Goal: Answer question/provide support

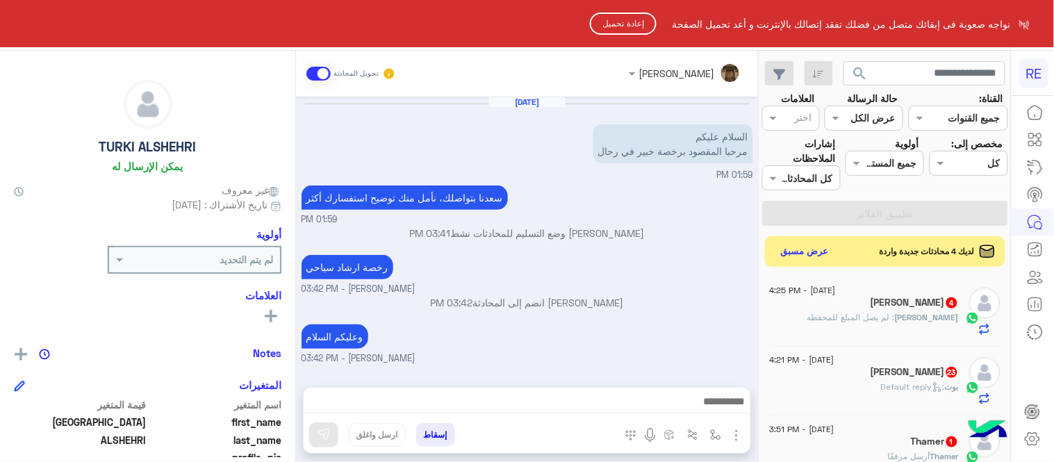
scroll to position [285, 0]
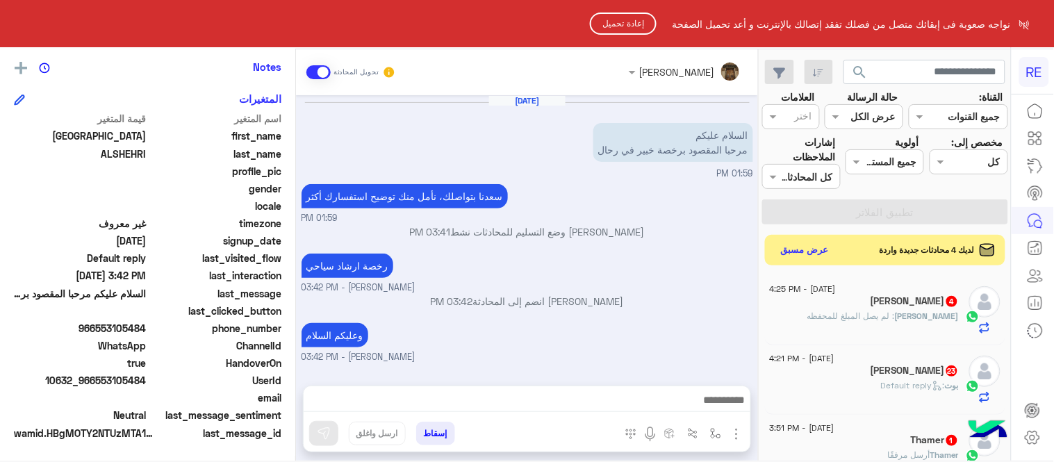
click at [629, 24] on button "إعادة تحميل" at bounding box center [623, 24] width 67 height 22
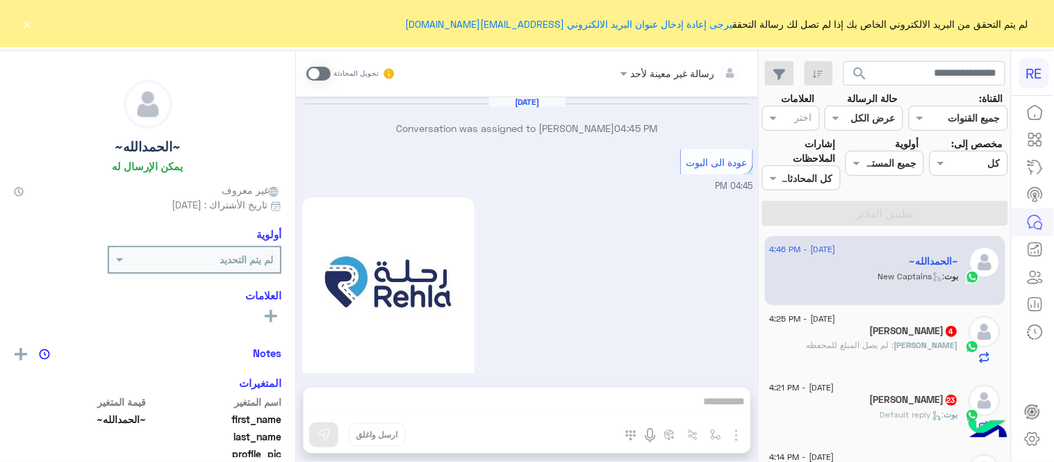
scroll to position [1168, 0]
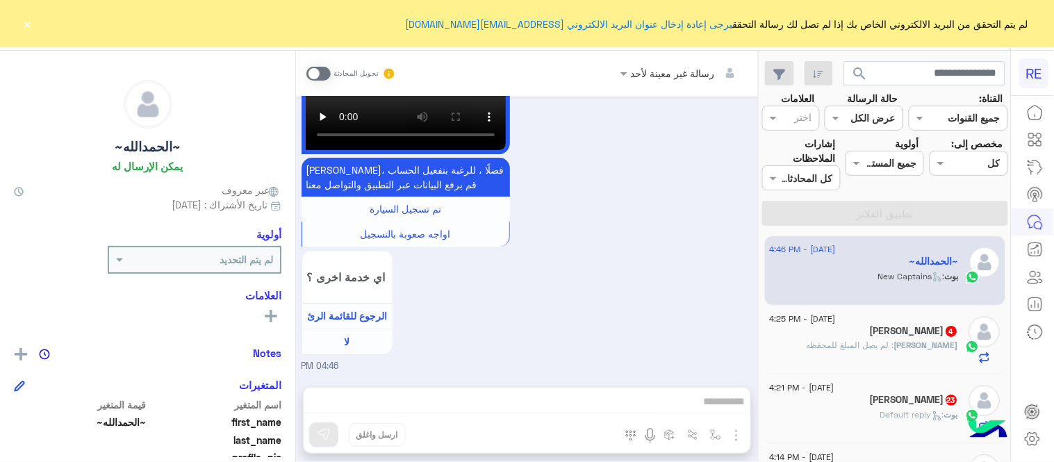
click at [25, 26] on button "×" at bounding box center [28, 24] width 14 height 14
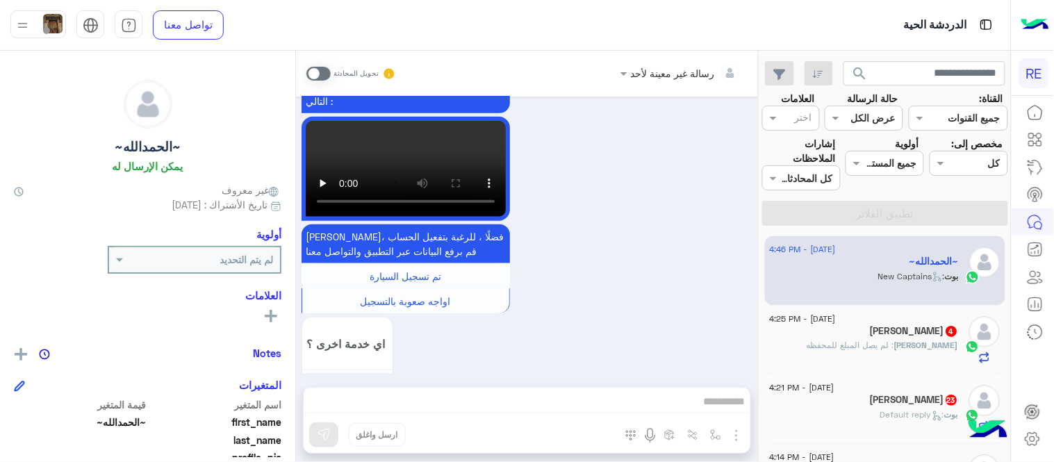
scroll to position [3079, 0]
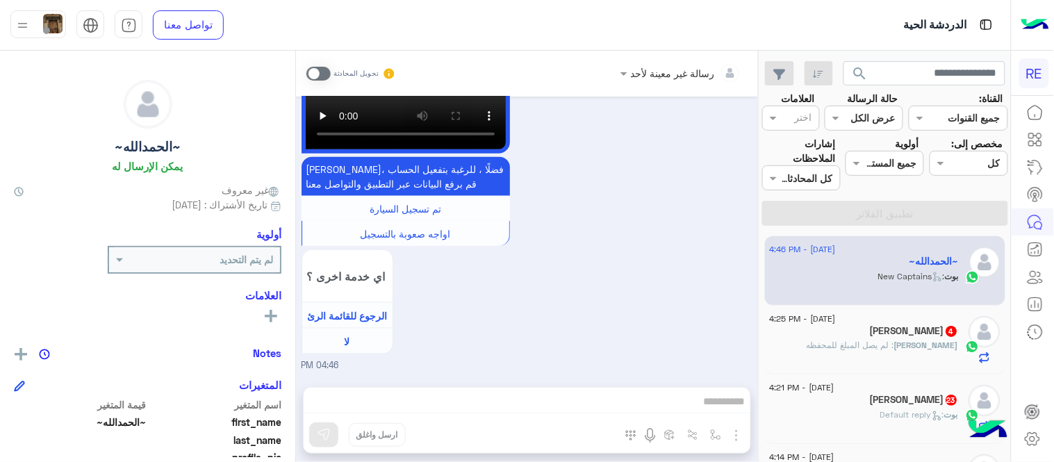
click at [313, 74] on span at bounding box center [318, 74] width 24 height 14
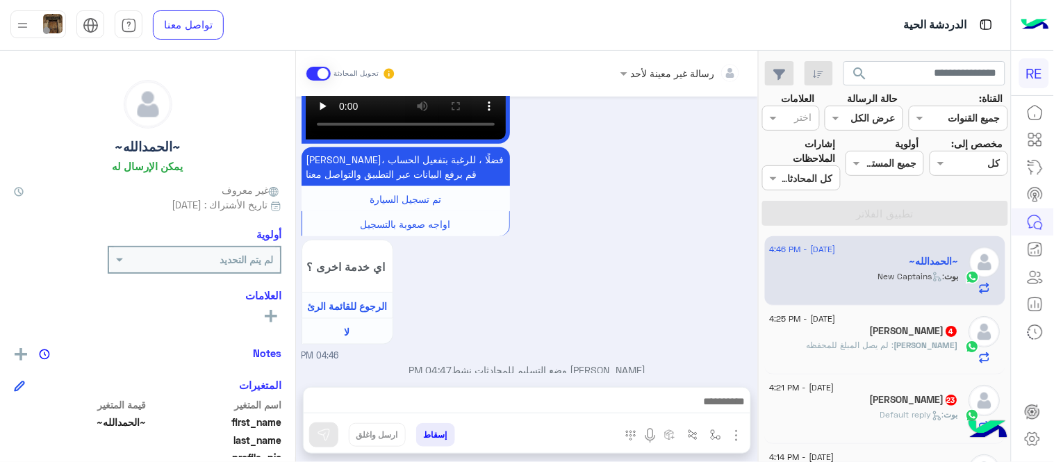
scroll to position [3104, 0]
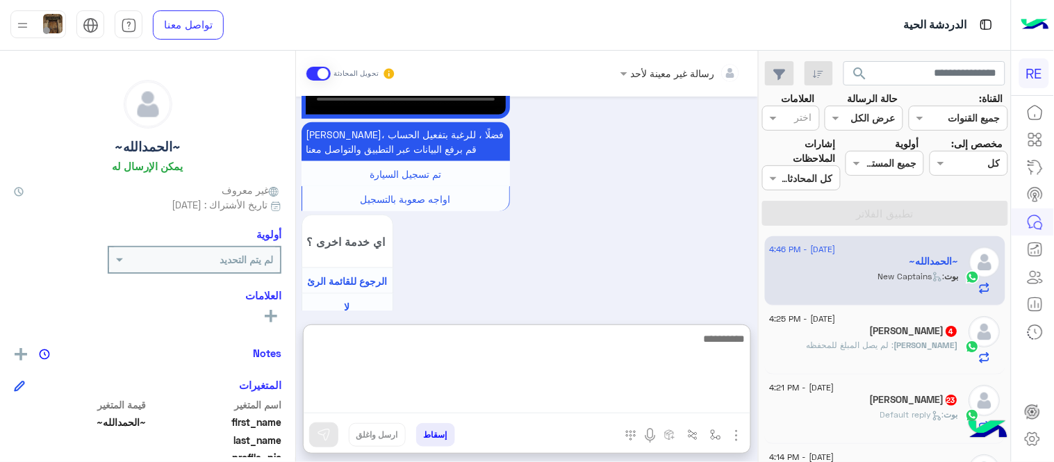
click at [492, 398] on textarea at bounding box center [527, 371] width 447 height 83
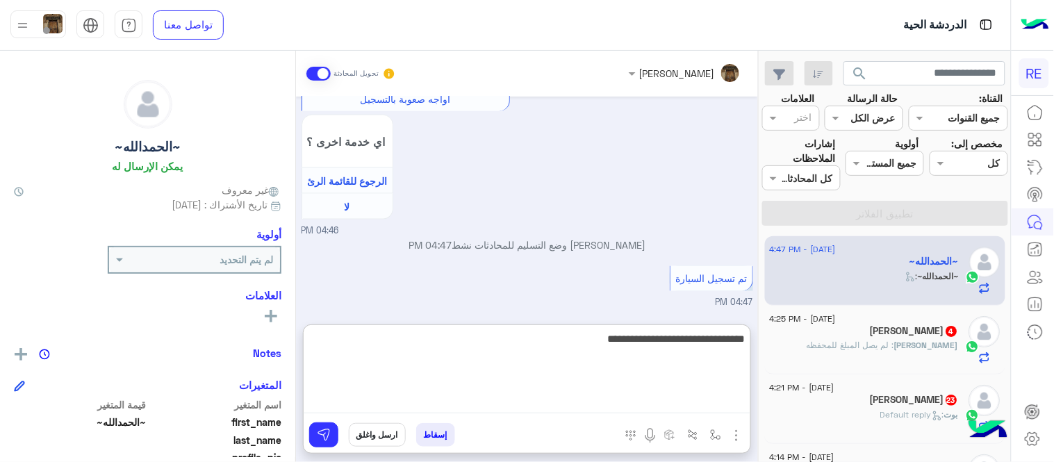
type textarea "**********"
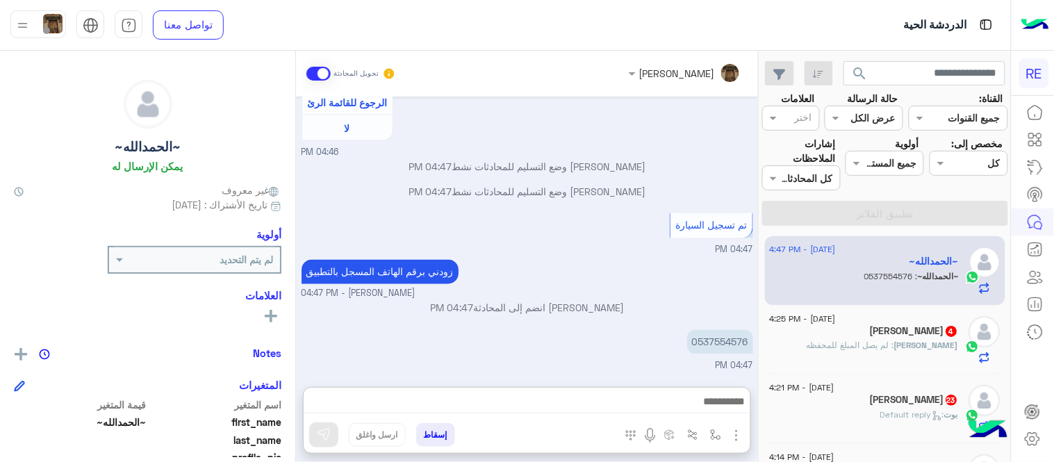
scroll to position [3316, 0]
click at [890, 360] on div "HASAN : لم يصل المبلغ للمحفظه" at bounding box center [864, 351] width 189 height 24
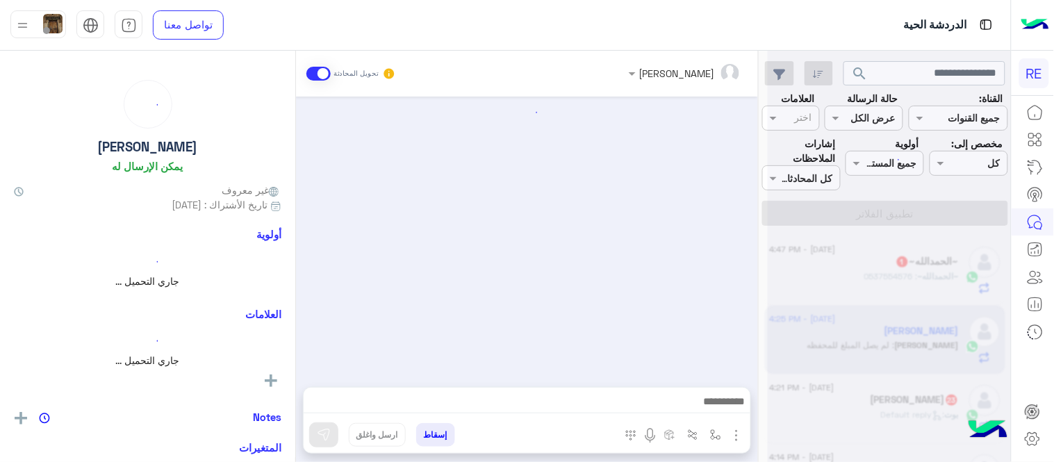
scroll to position [849, 0]
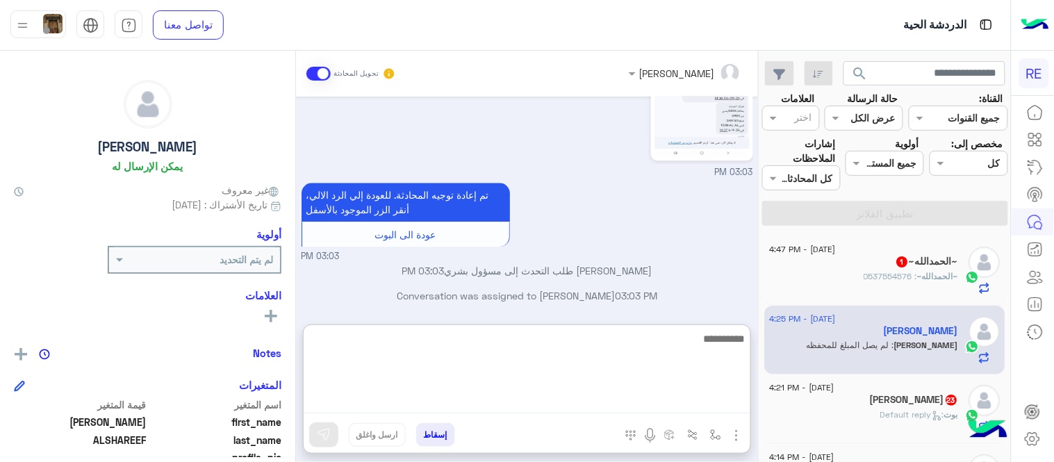
click at [625, 400] on textarea at bounding box center [527, 371] width 447 height 83
type textarea "**********"
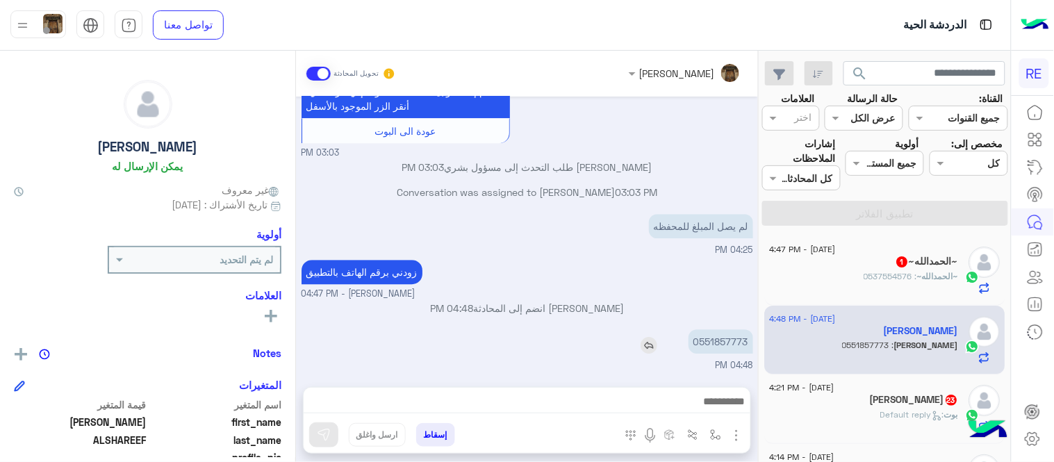
scroll to position [964, 0]
click at [710, 277] on div "Aug 10, 2025 تم إلغاء تخصيص المحادثة تلقائيًا وإغلاقها بواسطة النظام 05:20 PM S…" at bounding box center [527, 235] width 462 height 277
click at [710, 277] on div "زودني برقم الهاتف بالتطبيق عبير زكريا - 04:47 PM" at bounding box center [528, 278] width 452 height 44
click at [727, 338] on p "0551857773" at bounding box center [721, 341] width 65 height 24
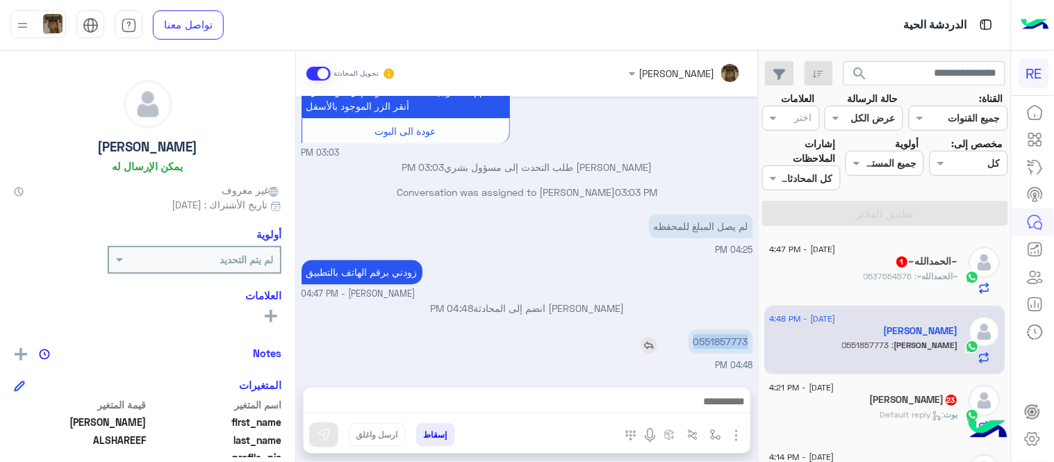
copy p "0551857773"
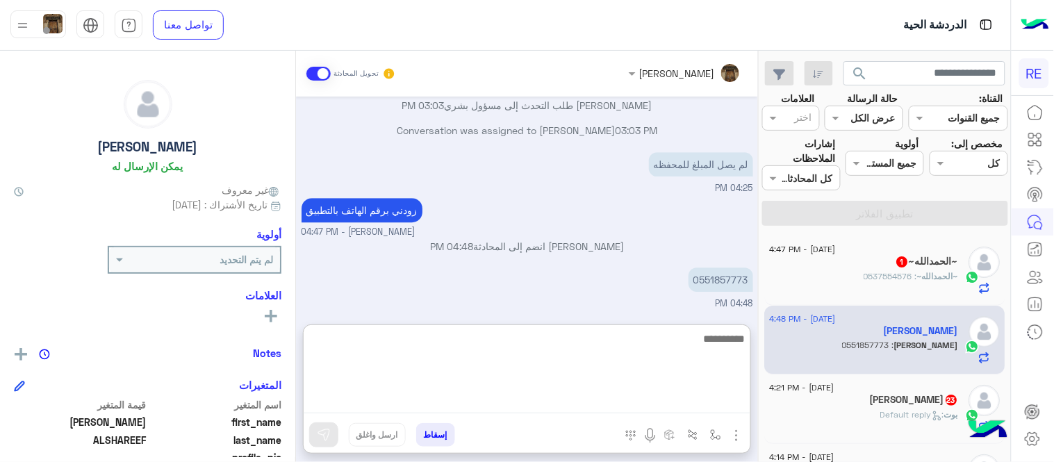
click at [671, 404] on textarea at bounding box center [527, 371] width 447 height 83
type textarea "********"
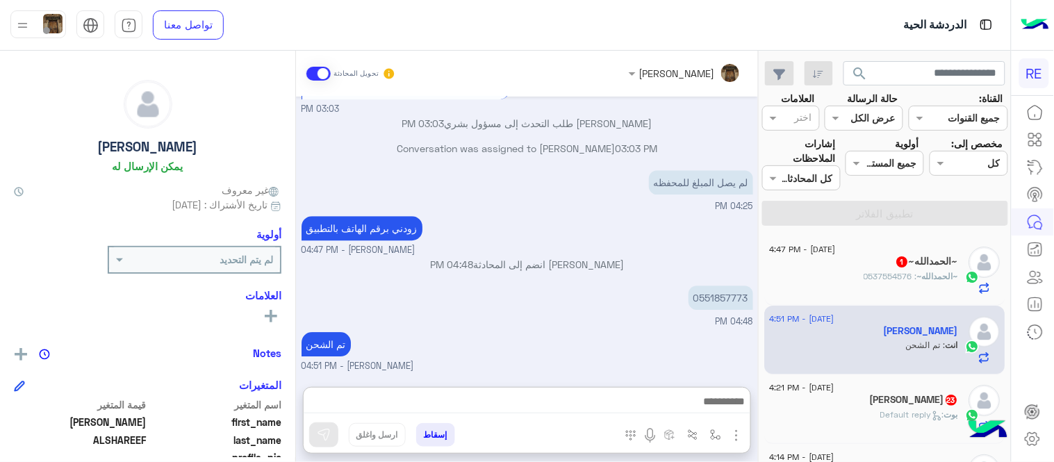
scroll to position [1038, 0]
click at [853, 409] on div "بوت : Default reply" at bounding box center [864, 421] width 189 height 24
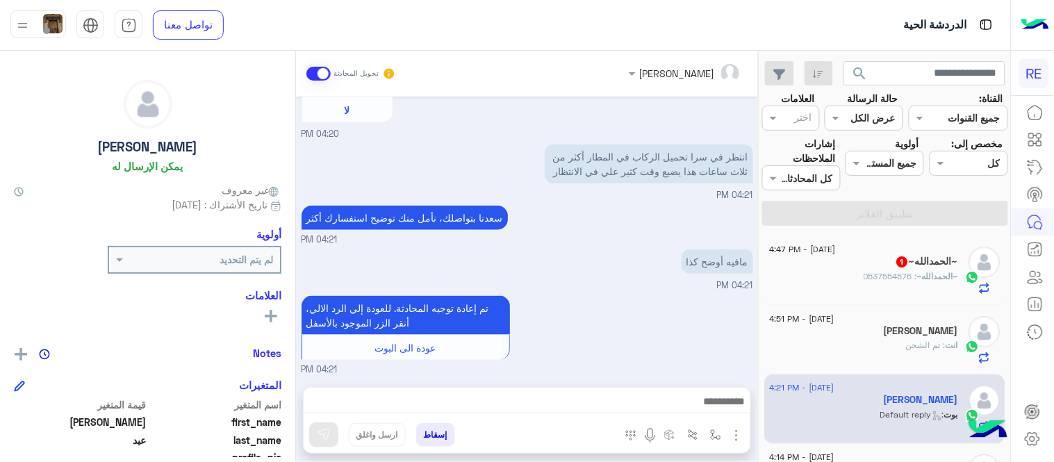
scroll to position [355, 0]
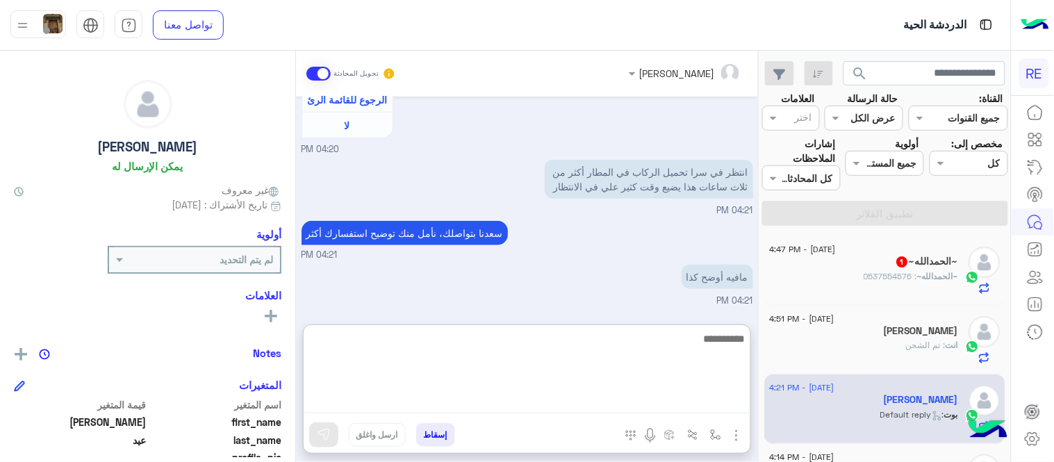
click at [587, 392] on textarea at bounding box center [527, 371] width 447 height 83
type textarea "*********"
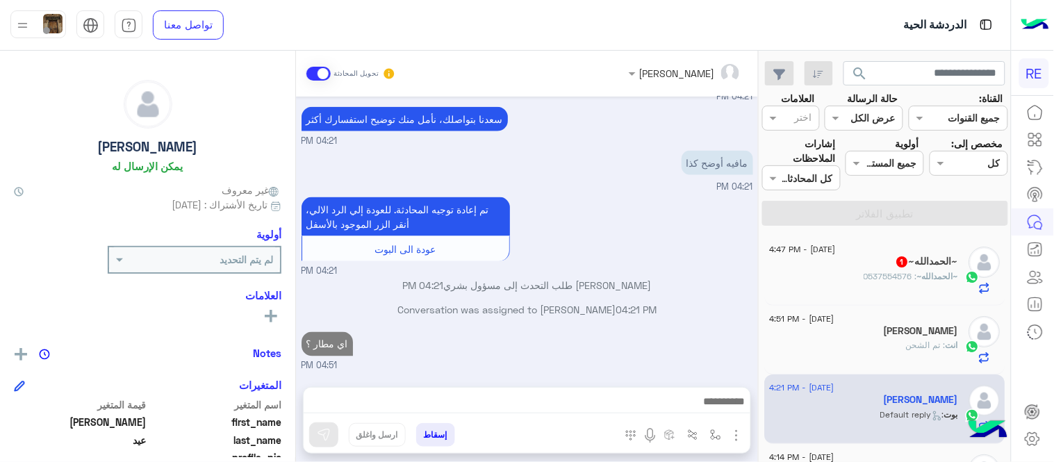
scroll to position [468, 0]
click at [670, 259] on div "Sep 6, 2025 شكاوى 04:20 PM فضلا اختر نوع الشكوى ماليه تقنية اخرى 04:20 PM اخرى …" at bounding box center [527, 235] width 462 height 277
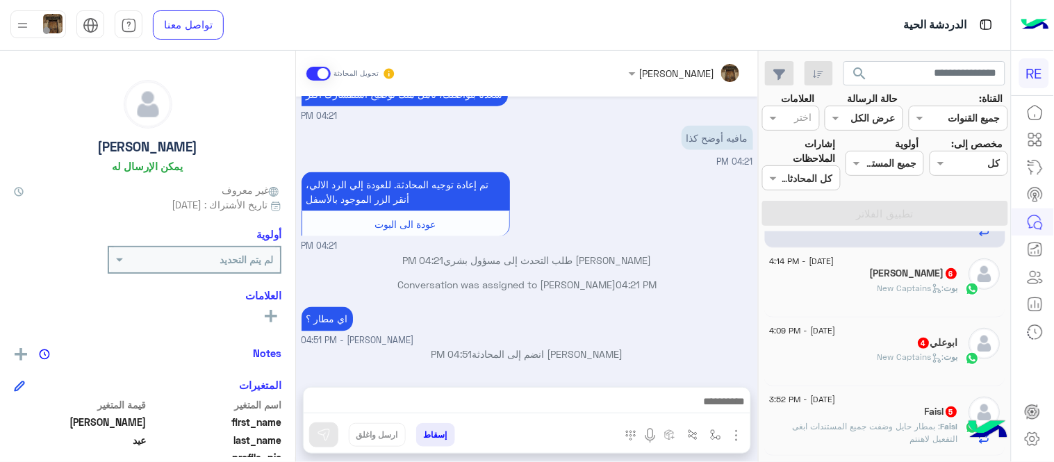
scroll to position [205, 0]
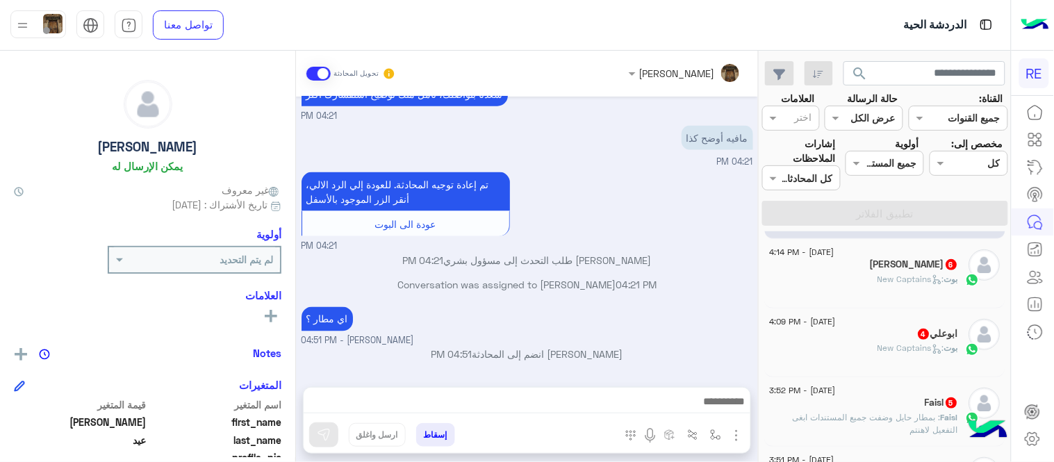
click at [844, 268] on div "ابو مشعل 6" at bounding box center [864, 266] width 189 height 15
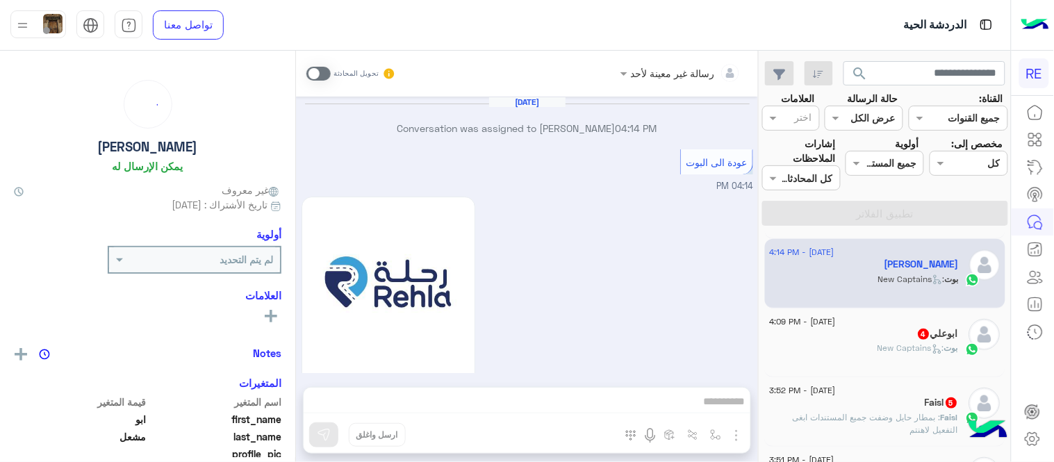
scroll to position [1168, 0]
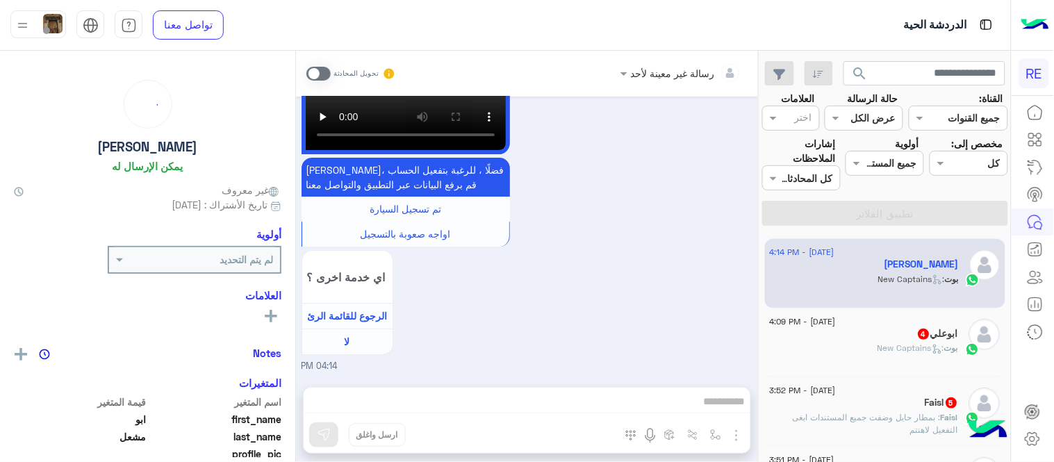
click at [320, 67] on span at bounding box center [318, 74] width 24 height 14
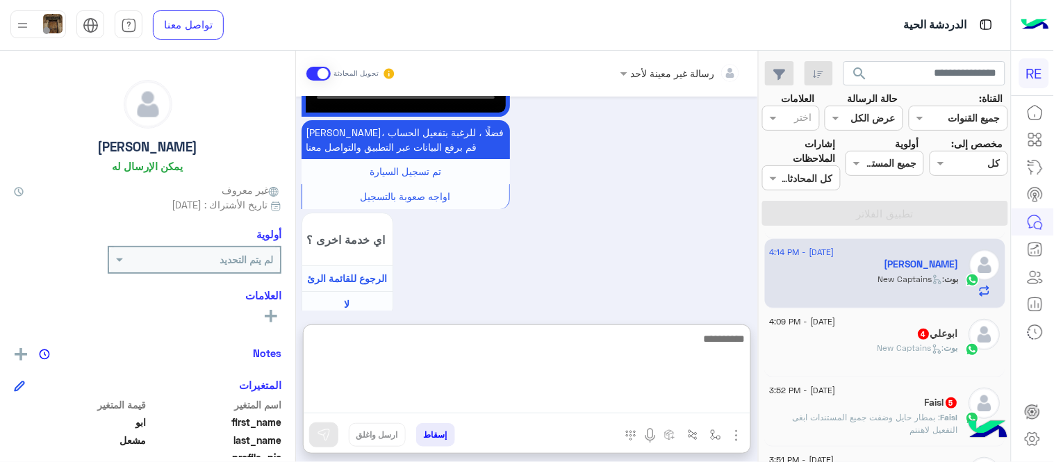
click at [518, 402] on textarea at bounding box center [527, 371] width 447 height 83
type textarea "**********"
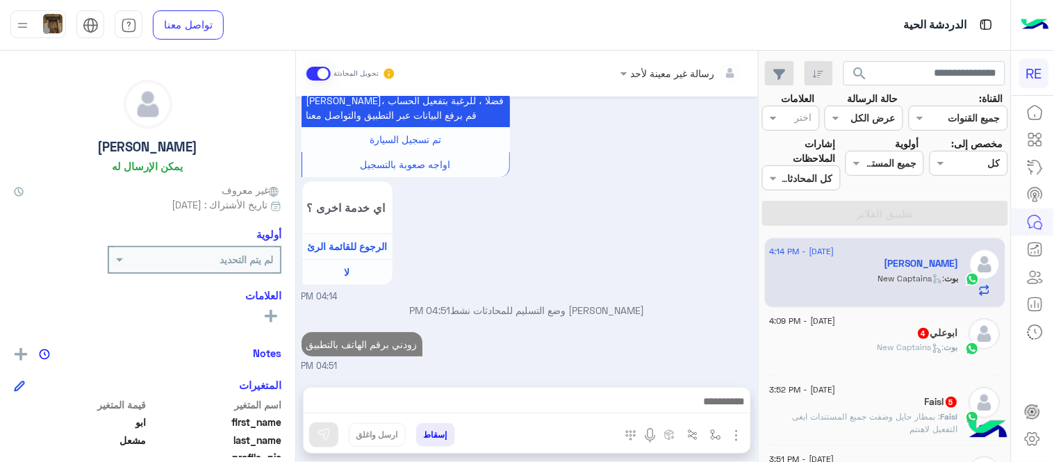
scroll to position [1246, 0]
click at [810, 329] on div "ابوعلي 4" at bounding box center [864, 334] width 189 height 15
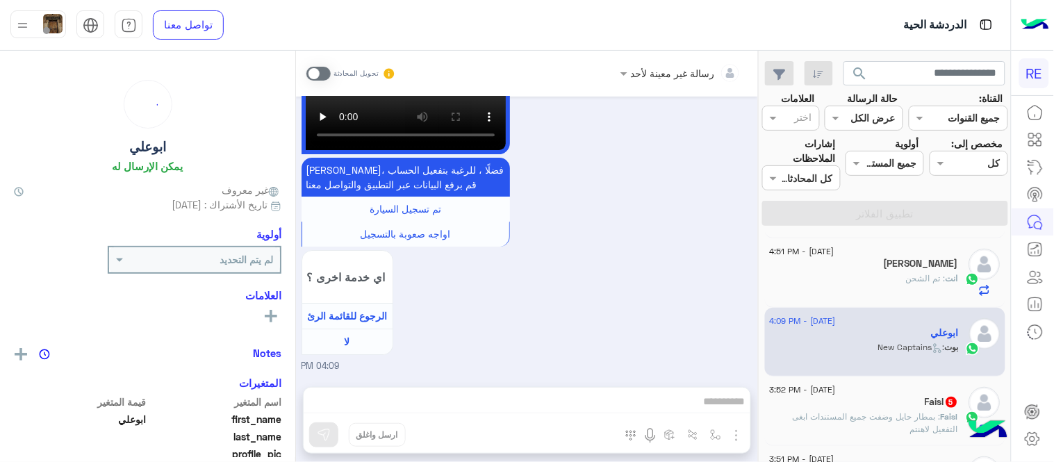
scroll to position [205, 0]
click at [320, 76] on span at bounding box center [318, 74] width 24 height 14
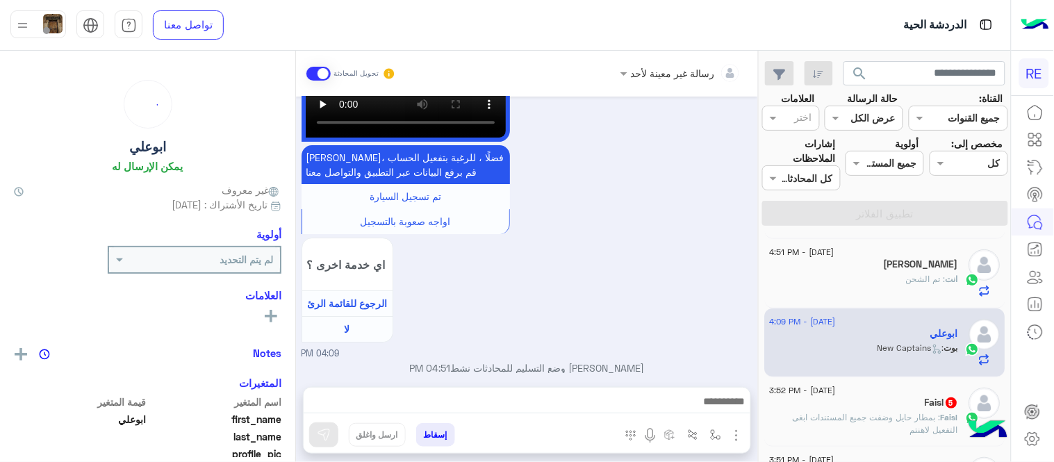
scroll to position [1170, 0]
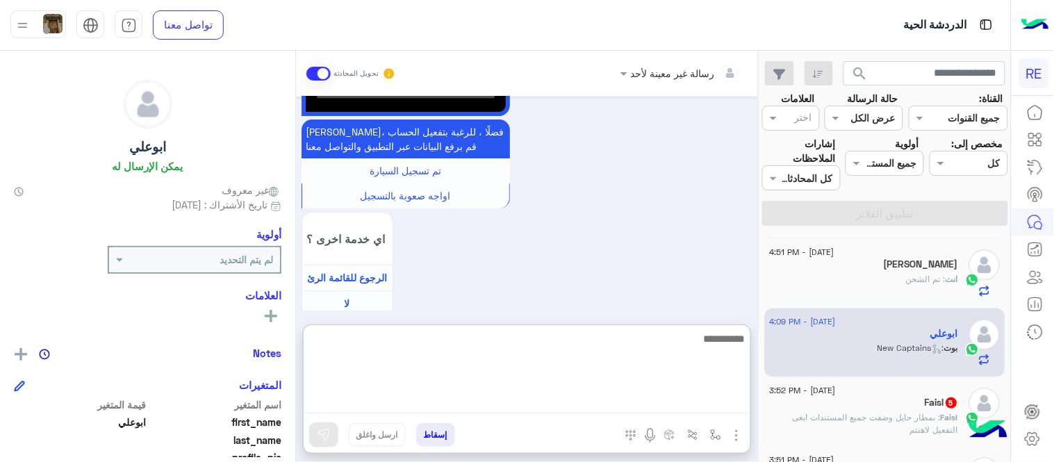
click at [594, 406] on textarea at bounding box center [527, 371] width 447 height 83
type textarea "**********"
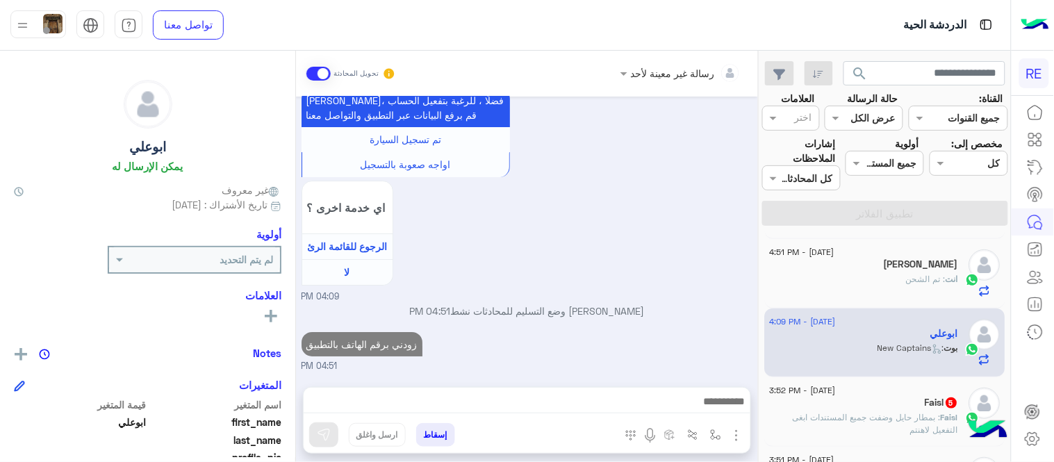
click at [914, 414] on span ": بمطار حايل وضفت جميع المستندات ابغى التفعيل لاهنتم" at bounding box center [876, 423] width 165 height 23
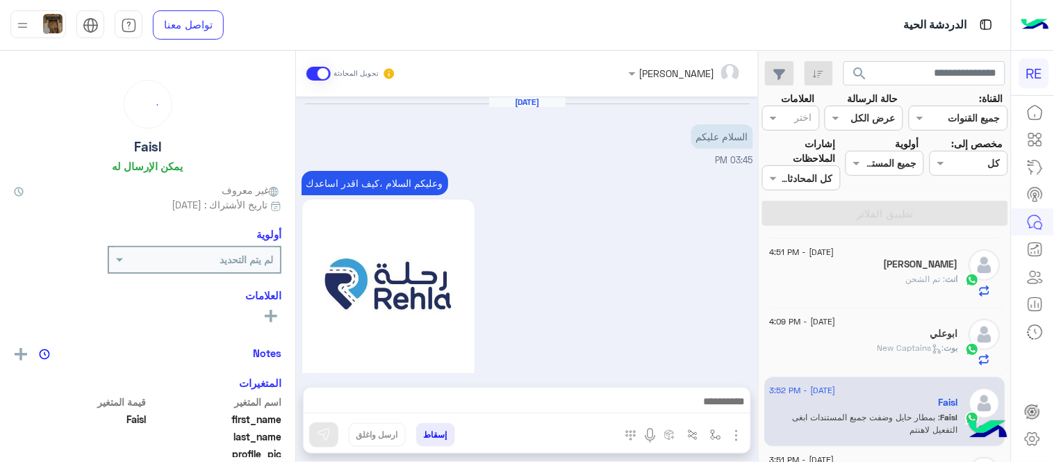
scroll to position [541, 0]
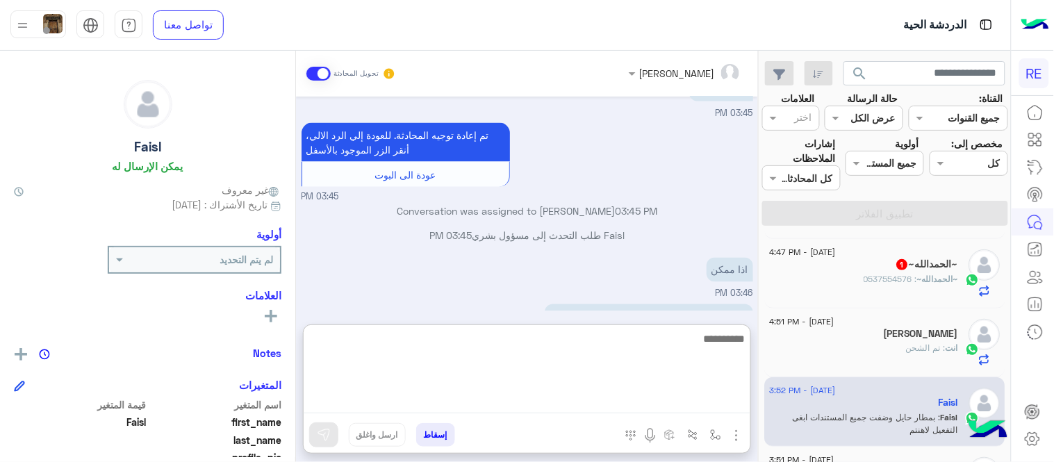
click at [514, 398] on textarea at bounding box center [527, 371] width 447 height 83
type textarea "**********"
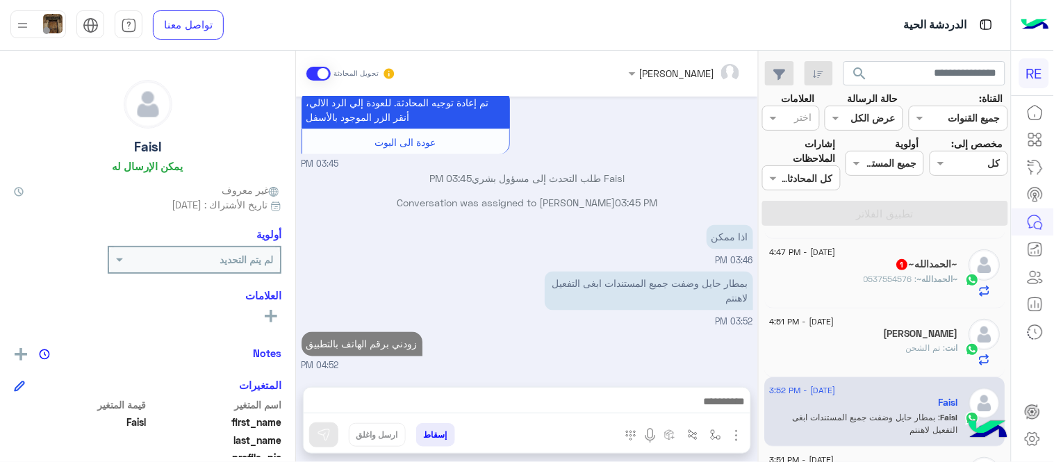
click at [649, 295] on div "Sep 6, 2025 السلام عليكم 03:45 PM وعليكم السلام ،كيف اقدر اساعدك اهلًا بك في تط…" at bounding box center [527, 235] width 462 height 277
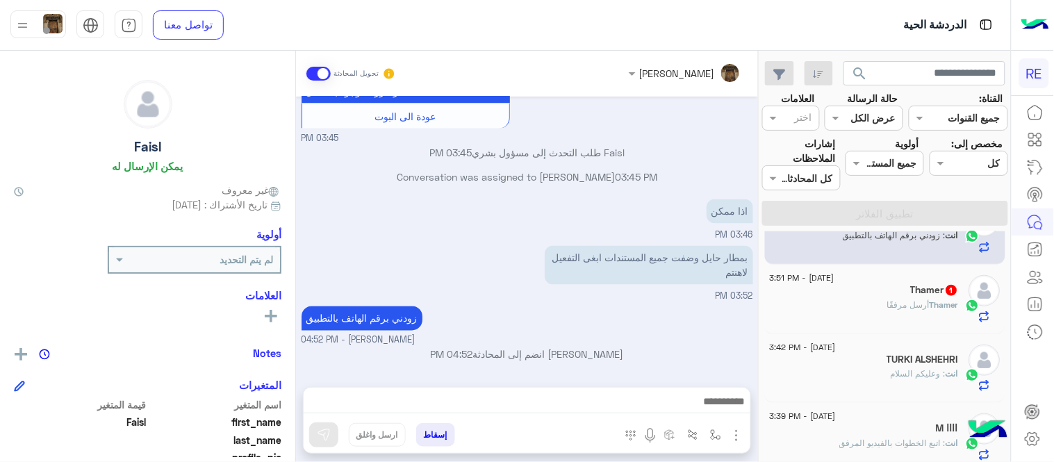
scroll to position [402, 0]
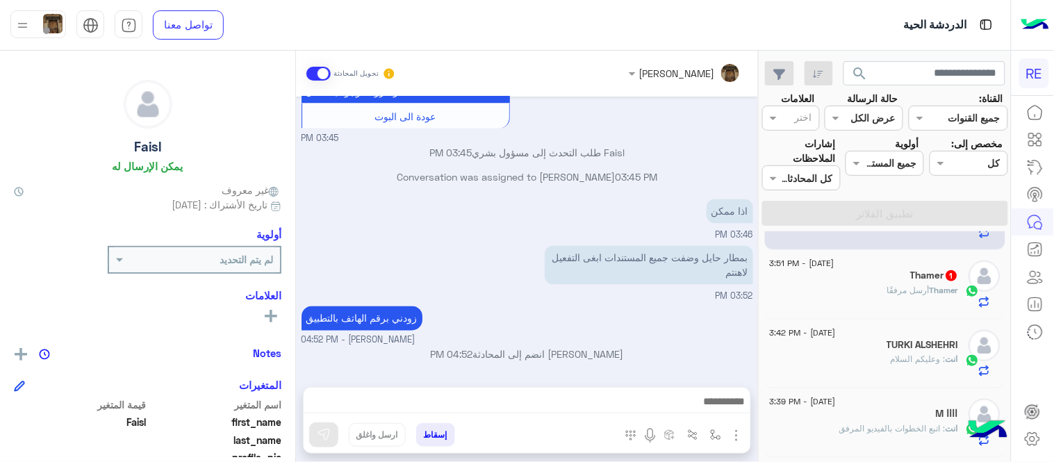
click at [837, 289] on div "Thamer أرسل مرفقًا" at bounding box center [864, 296] width 189 height 24
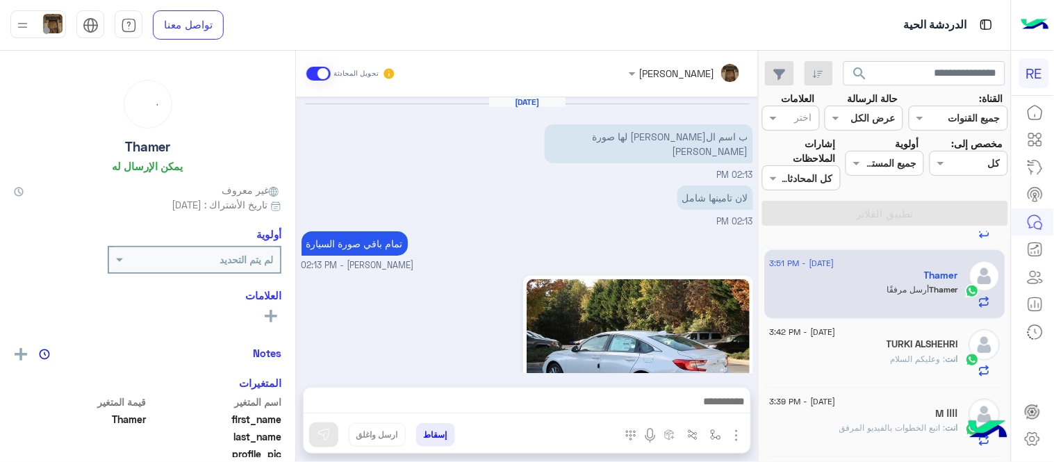
scroll to position [658, 0]
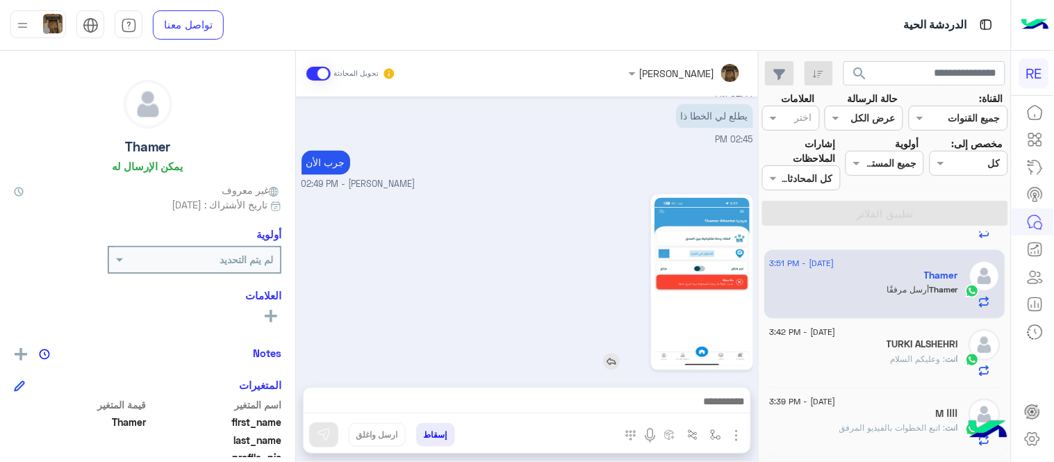
click at [703, 282] on img at bounding box center [702, 282] width 95 height 169
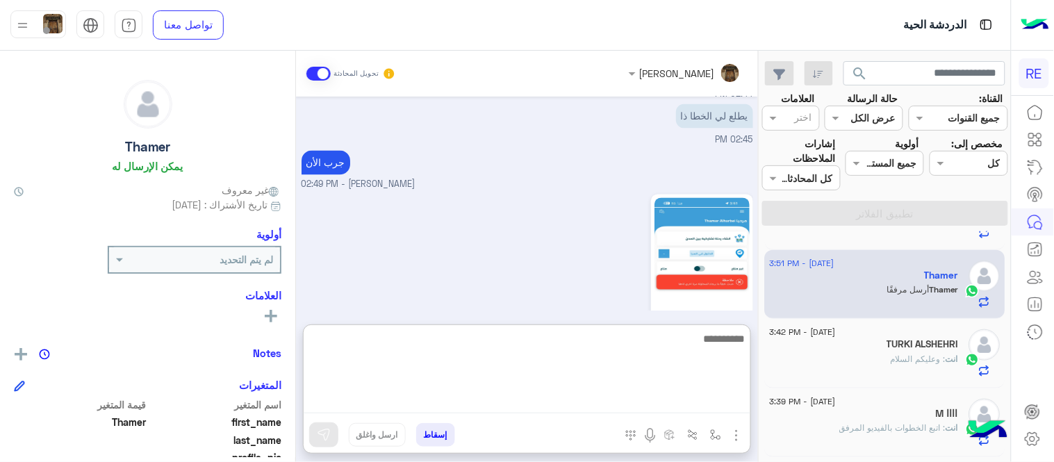
click at [642, 404] on textarea at bounding box center [527, 371] width 447 height 83
type textarea "**********"
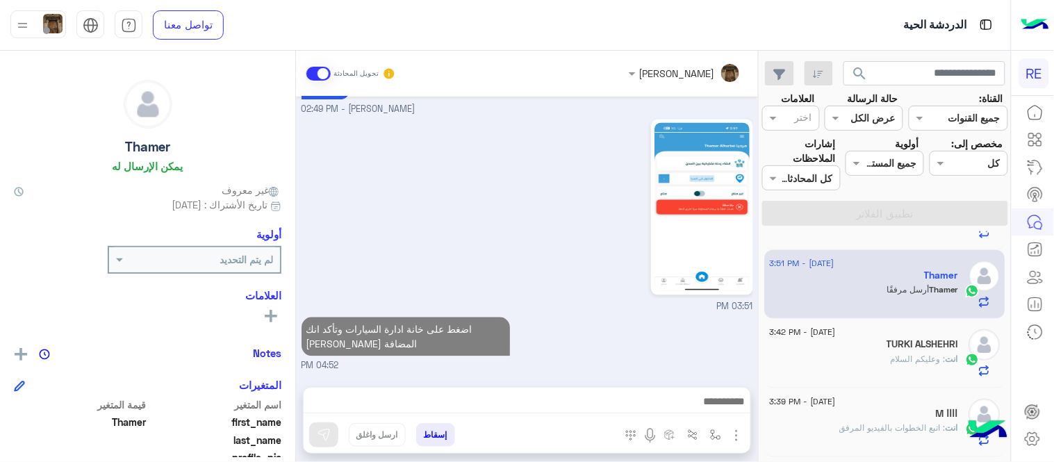
click at [656, 320] on div "عبير زكريا تحويل المحادثة Sep 6, 2025 ب اسم الراجحي مافي لها صورة تامين 02:13 P…" at bounding box center [527, 259] width 462 height 417
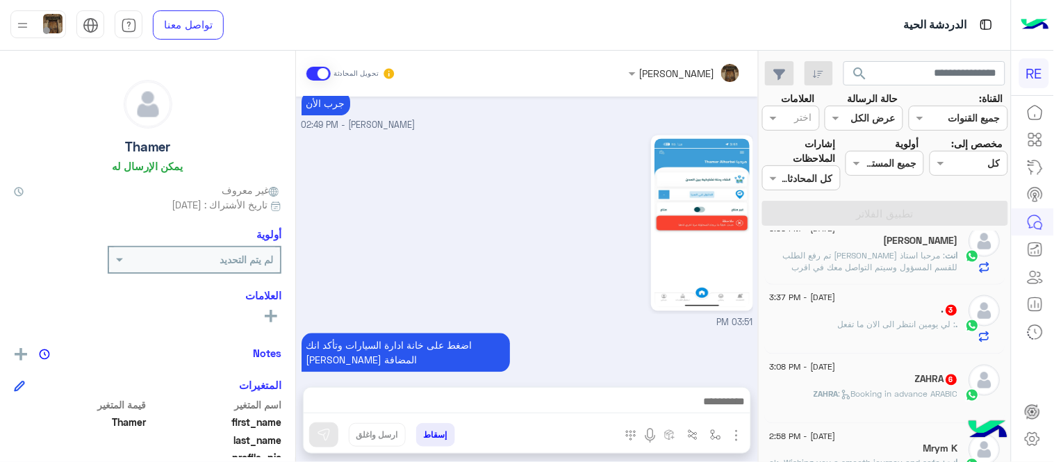
scroll to position [653, 0]
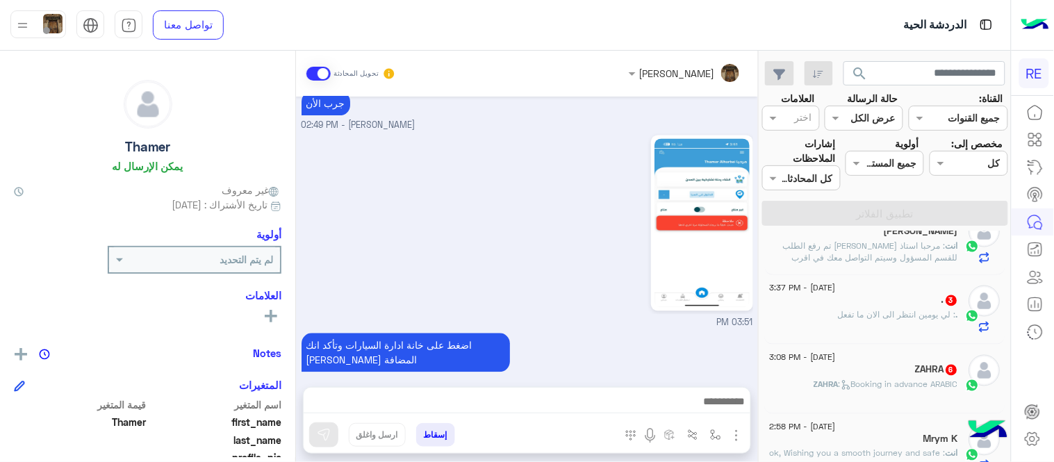
click at [846, 332] on div ". : لي يومين انتظر الى الان ما تفعل" at bounding box center [864, 321] width 189 height 24
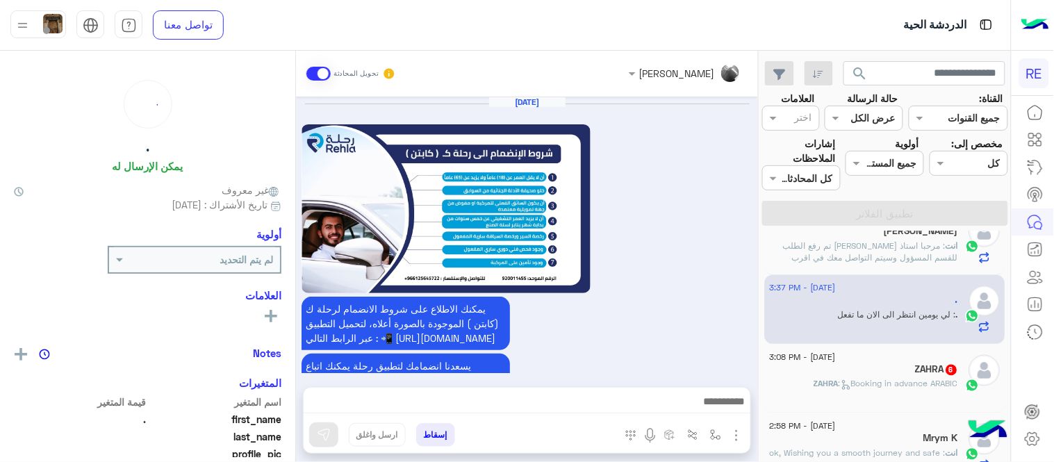
scroll to position [837, 0]
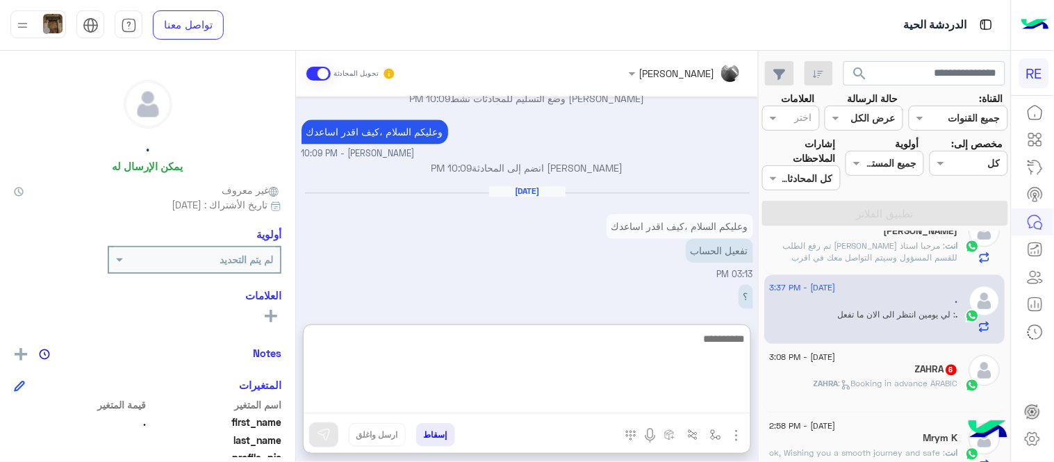
click at [585, 402] on textarea at bounding box center [527, 371] width 447 height 83
type textarea "**********"
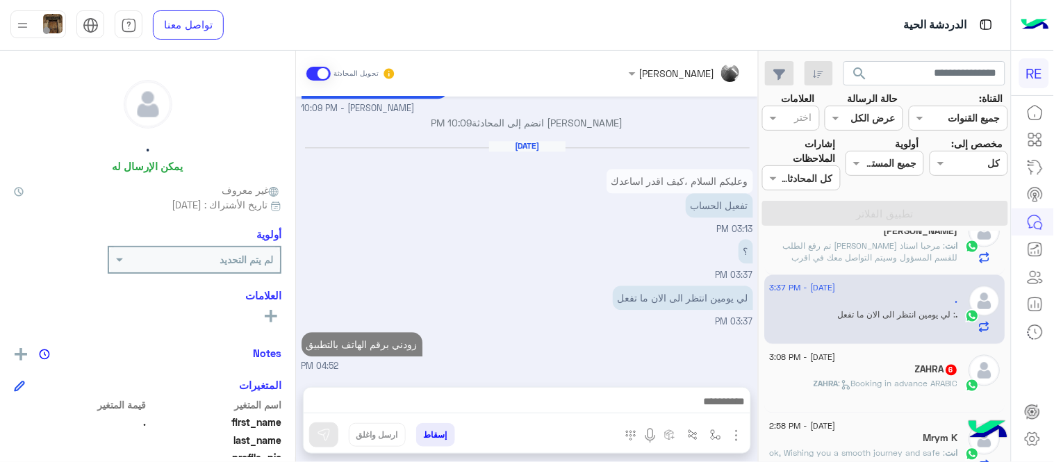
scroll to position [881, 0]
click at [948, 379] on span ": Booking in advance ARABIC" at bounding box center [900, 384] width 120 height 10
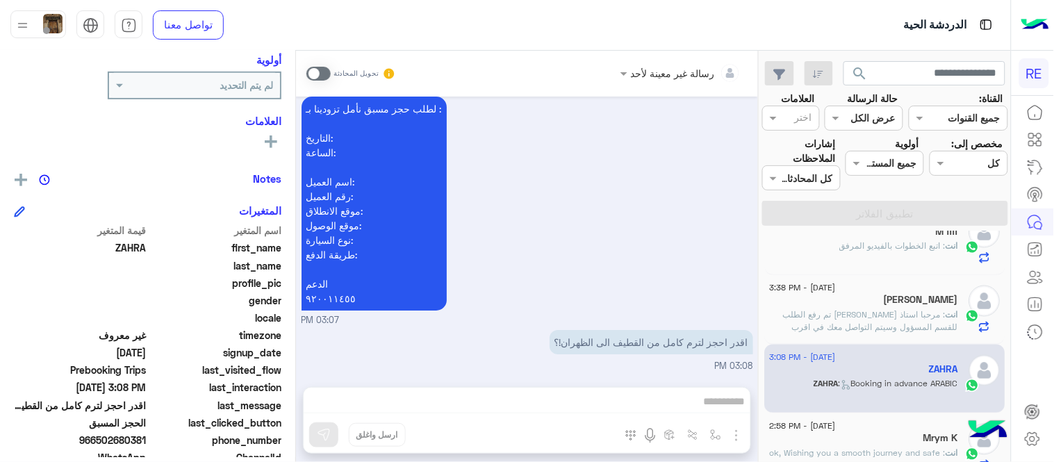
scroll to position [245, 0]
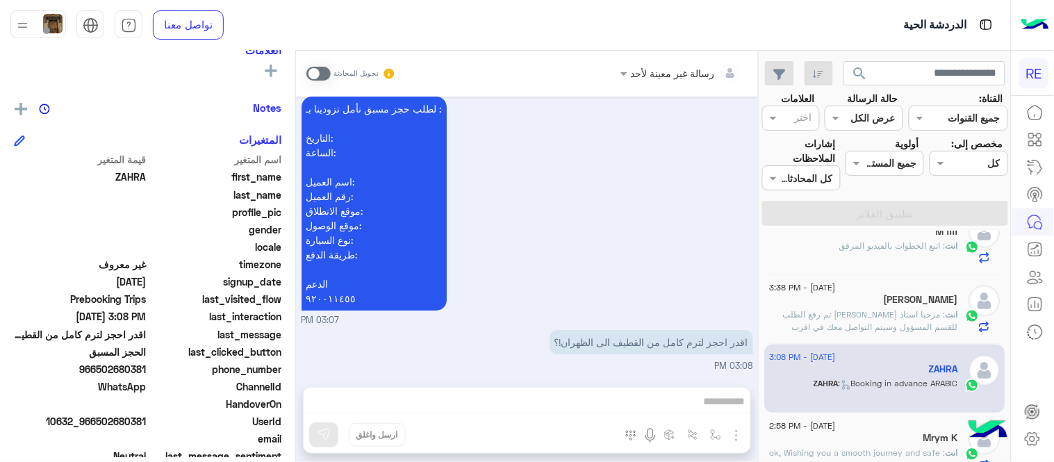
drag, startPoint x: 99, startPoint y: 366, endPoint x: 148, endPoint y: 369, distance: 48.8
click at [147, 369] on span "966502680381" at bounding box center [80, 369] width 133 height 15
copy span "502680381"
click at [322, 80] on div "تحويل المحادثة" at bounding box center [351, 73] width 90 height 25
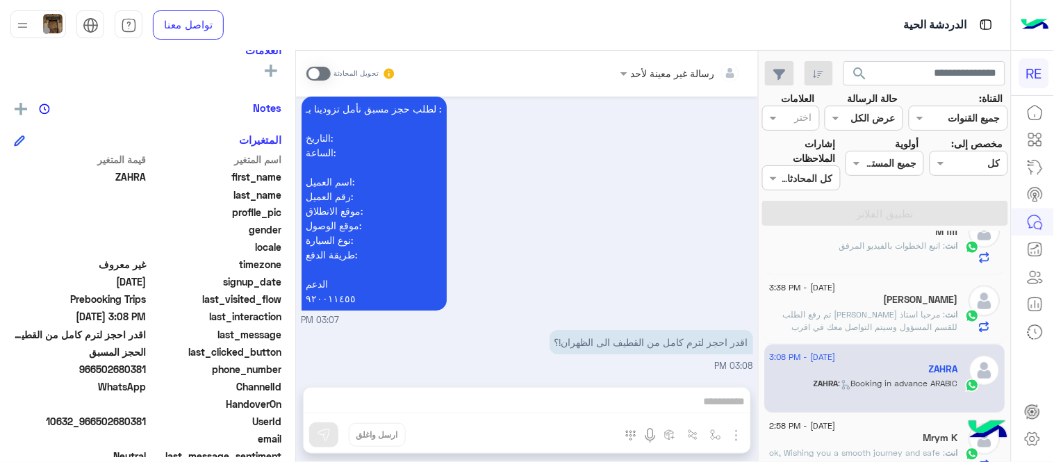
click at [321, 75] on span at bounding box center [318, 74] width 24 height 14
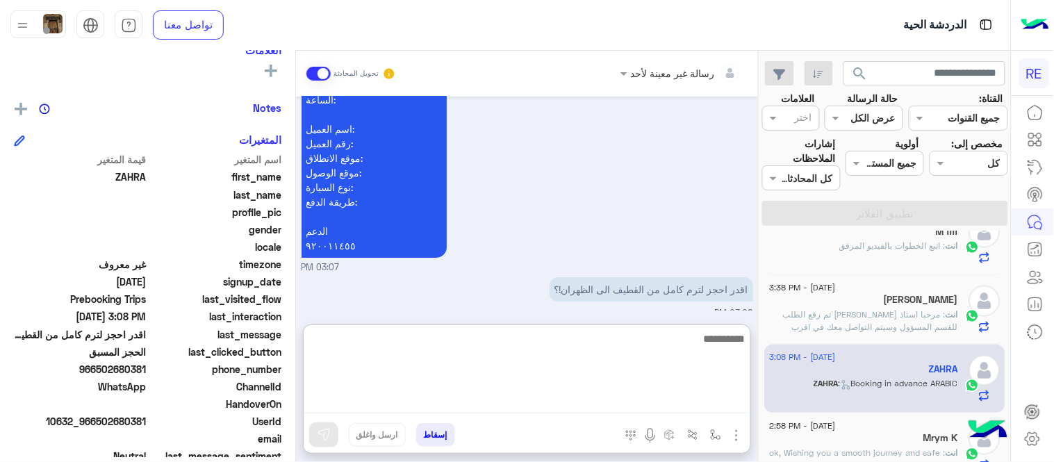
click at [621, 404] on textarea at bounding box center [527, 371] width 447 height 83
type textarea "**********"
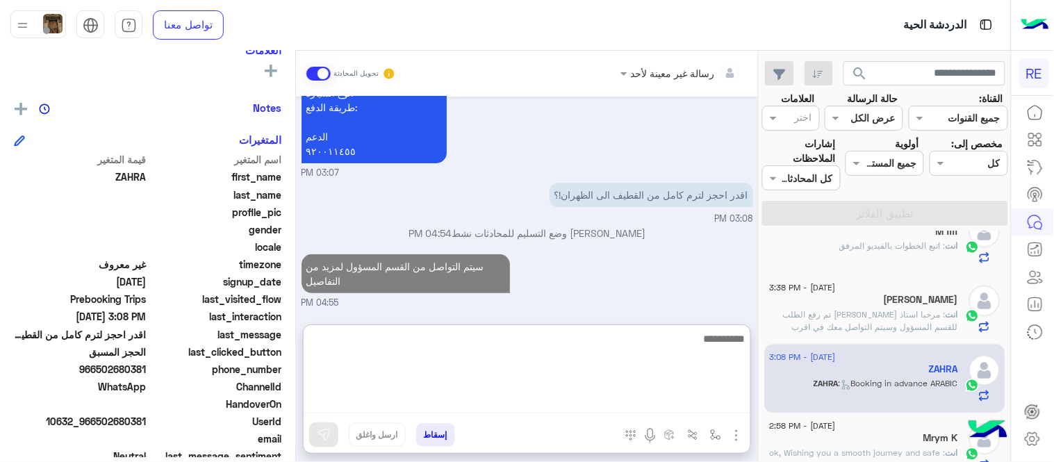
scroll to position [1441, 0]
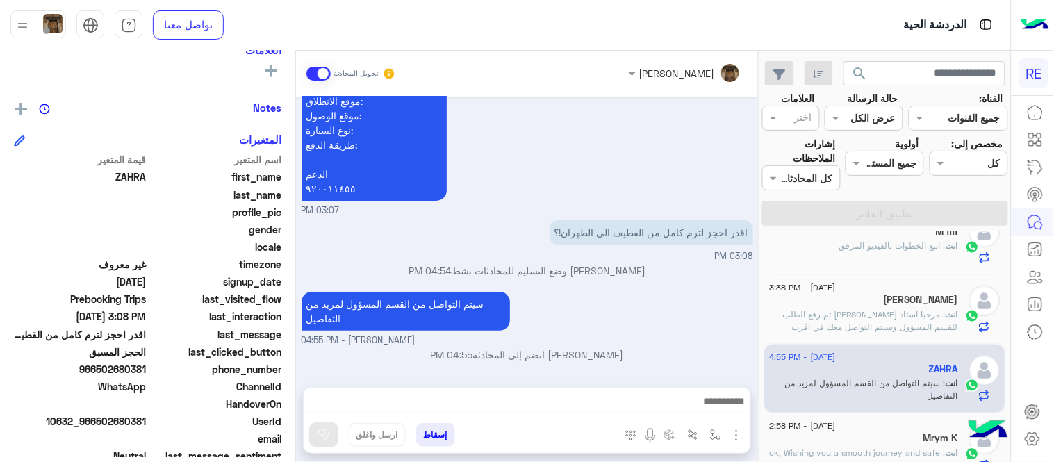
click at [698, 281] on div "Sep 6, 2025 وعليكم السلام ،كيف اقدر اساعدك اهلًا بك في تطبيق رحلة 👋 Welcome to …" at bounding box center [527, 235] width 462 height 277
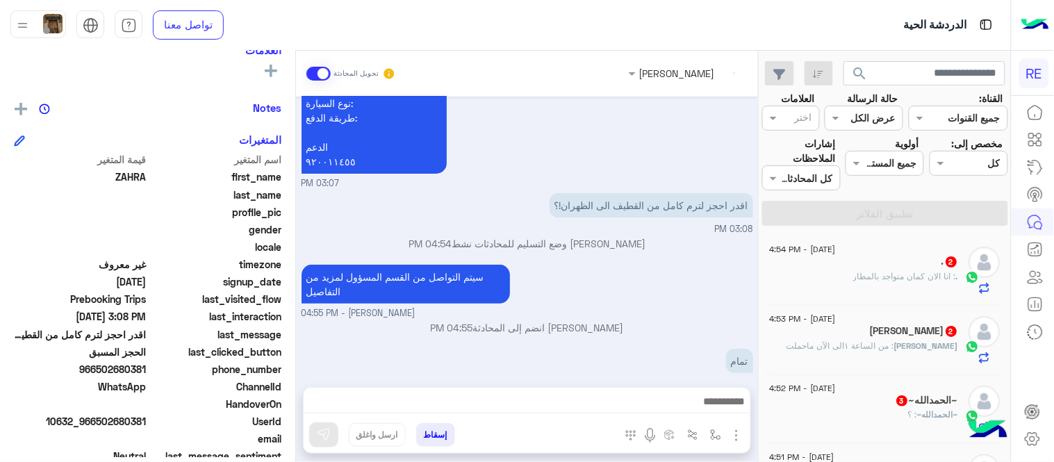
scroll to position [1425, 0]
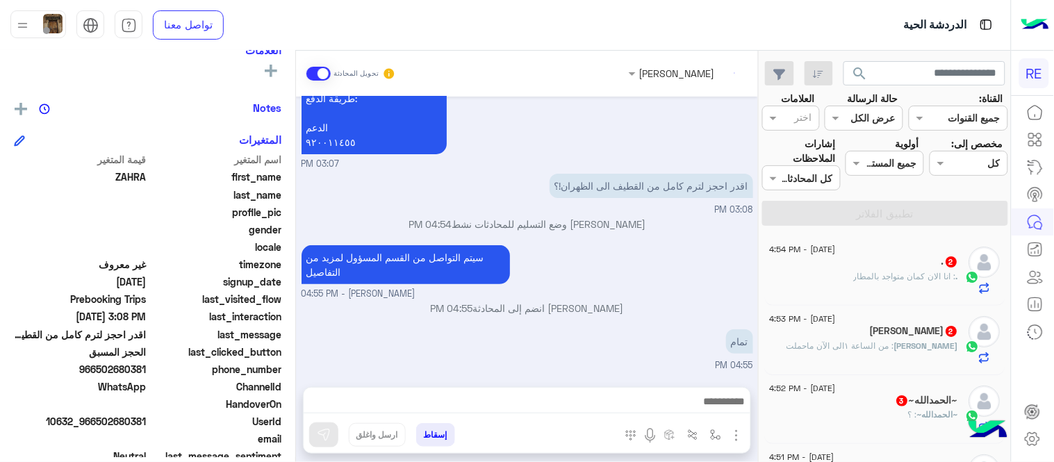
click at [648, 304] on p "عبير زكريا انضم إلى المحادثة 04:55 PM" at bounding box center [528, 308] width 452 height 15
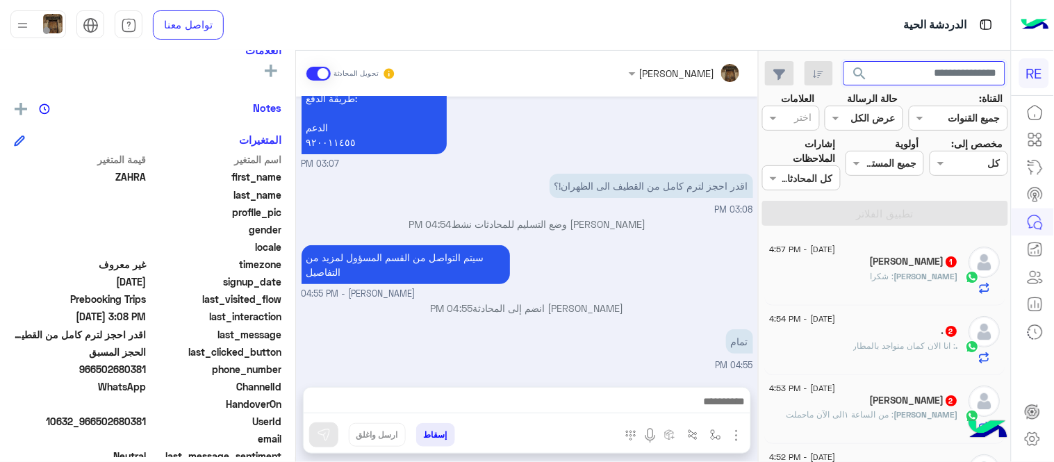
click at [928, 70] on input "text" at bounding box center [925, 73] width 163 height 25
paste input "*********"
type input "*********"
click at [844, 61] on button "search" at bounding box center [861, 76] width 34 height 30
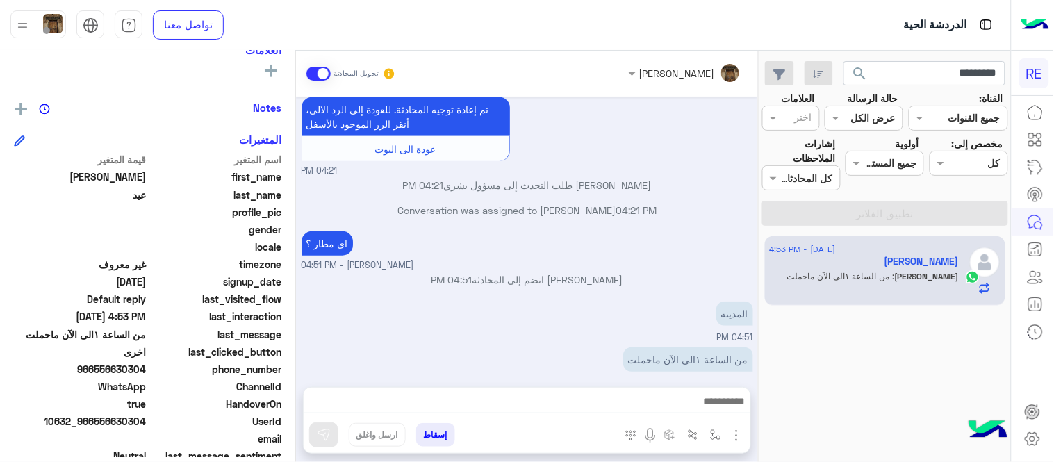
scroll to position [195, 0]
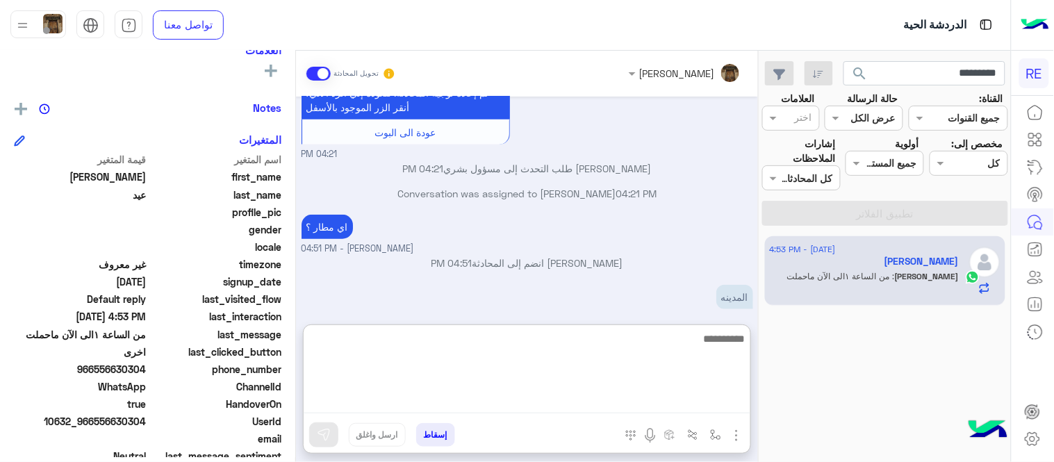
click at [564, 402] on textarea at bounding box center [527, 371] width 447 height 83
type textarea "**********"
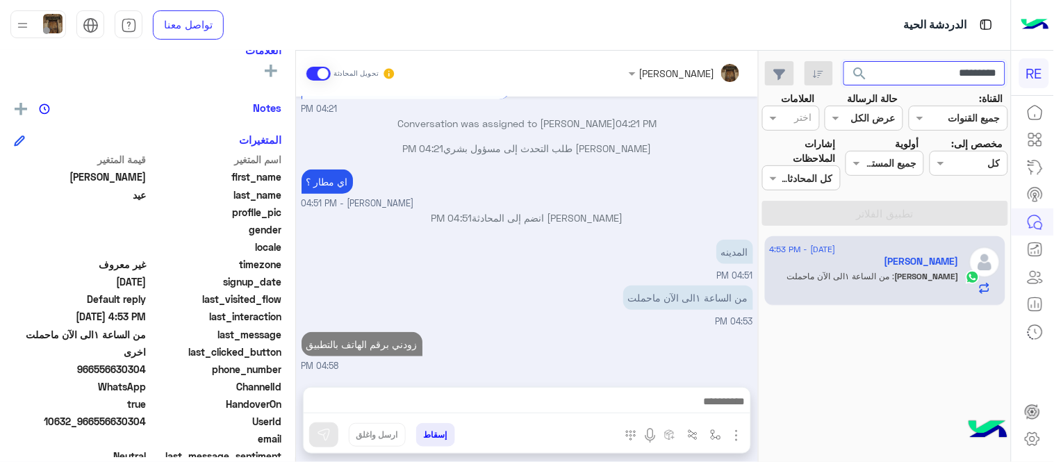
click at [926, 80] on input "*********" at bounding box center [925, 73] width 163 height 25
paste input "text"
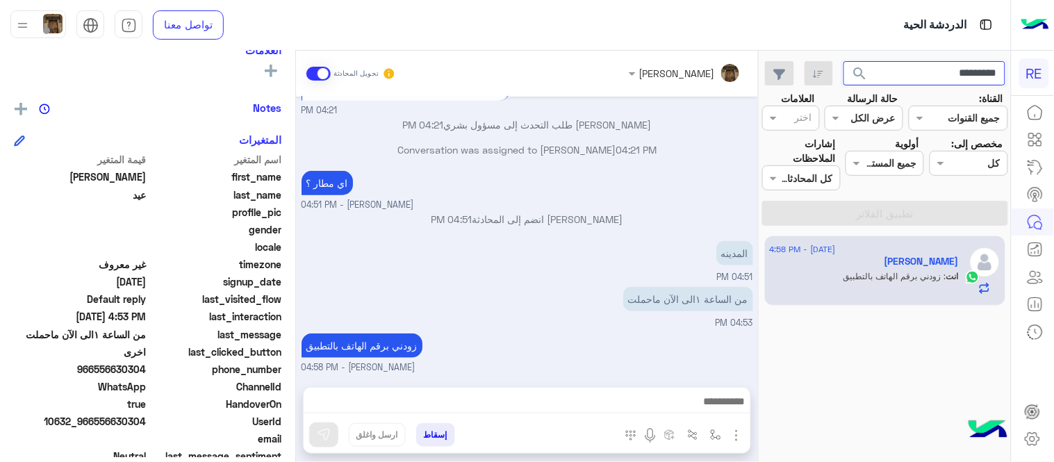
type input "*********"
click at [844, 61] on button "search" at bounding box center [861, 76] width 34 height 30
